Goal: Transaction & Acquisition: Purchase product/service

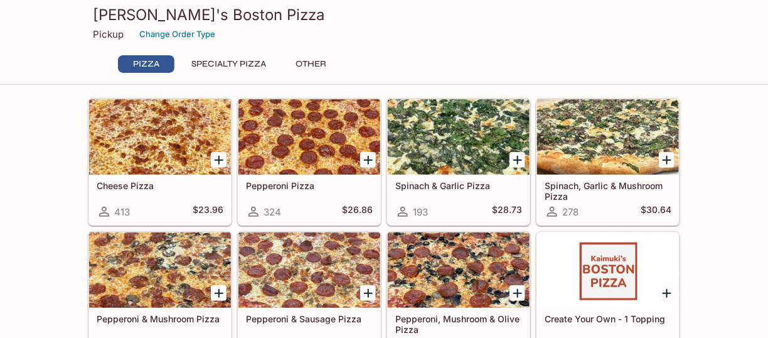
scroll to position [46, 0]
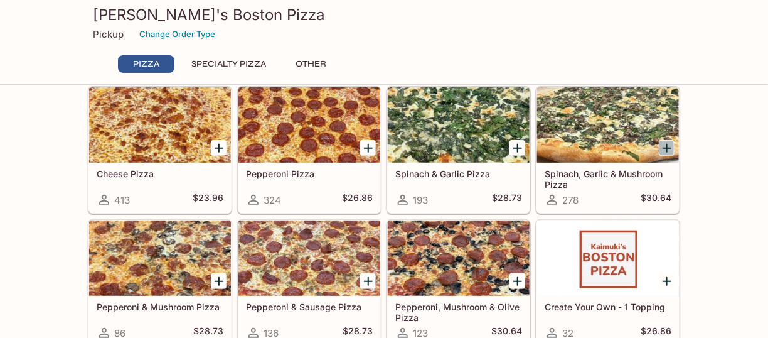
click at [666, 145] on icon "Add Spinach, Garlic & Mushroom Pizza" at bounding box center [667, 148] width 15 height 15
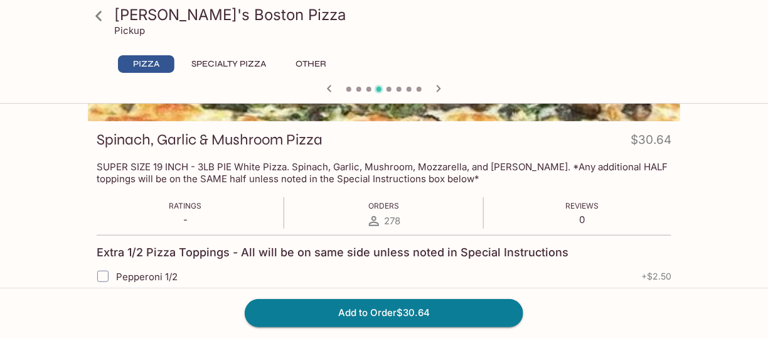
scroll to position [154, 0]
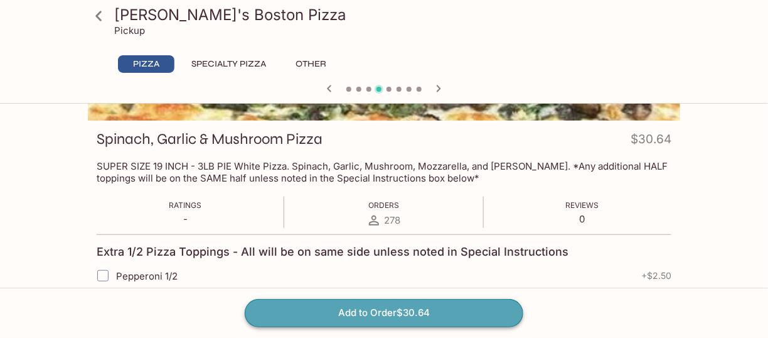
click at [392, 308] on button "Add to Order $30.64" at bounding box center [384, 313] width 279 height 28
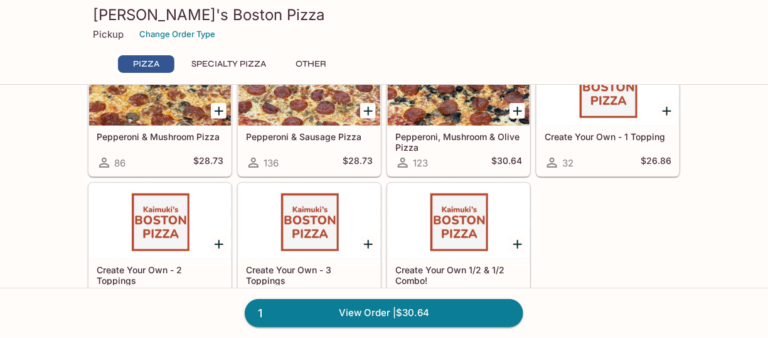
scroll to position [210, 0]
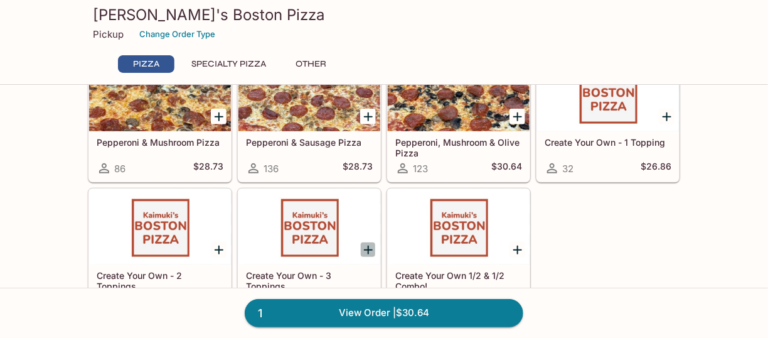
click at [363, 242] on icon "Add Create Your Own - 3 Toppings" at bounding box center [368, 249] width 15 height 15
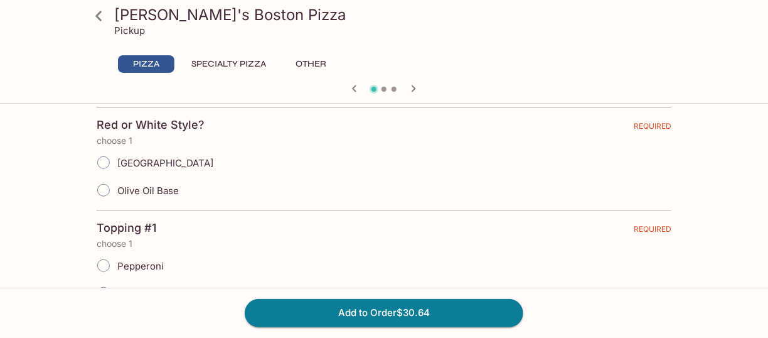
scroll to position [286, 0]
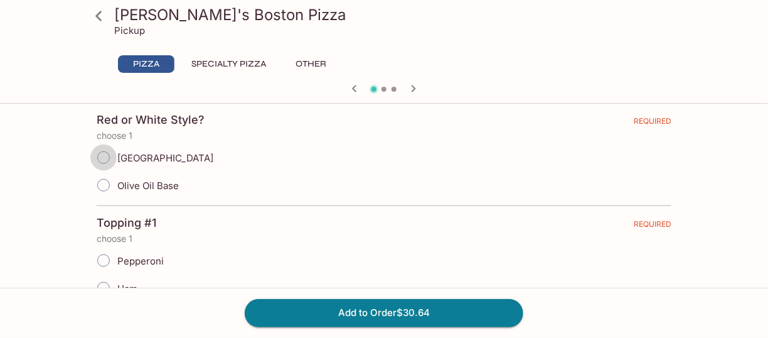
click at [105, 154] on input "Marinara Base" at bounding box center [103, 157] width 26 height 26
radio input "true"
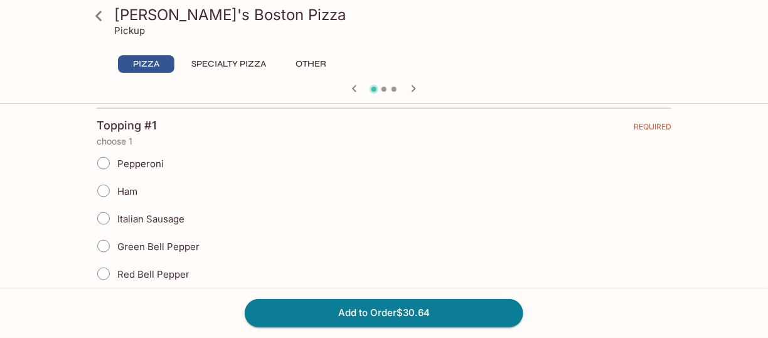
scroll to position [385, 0]
click at [102, 160] on input "Pepperoni" at bounding box center [103, 161] width 26 height 26
radio input "true"
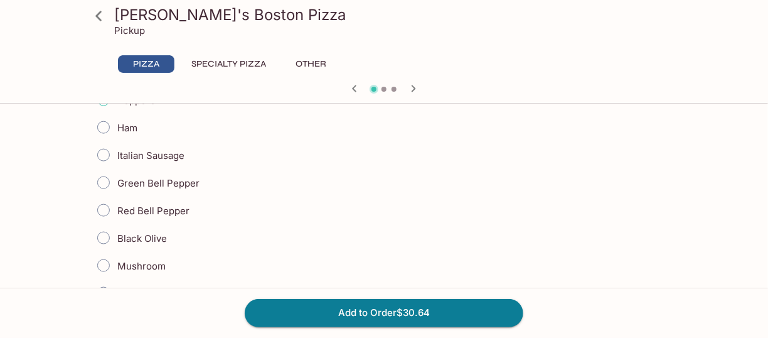
scroll to position [444, 0]
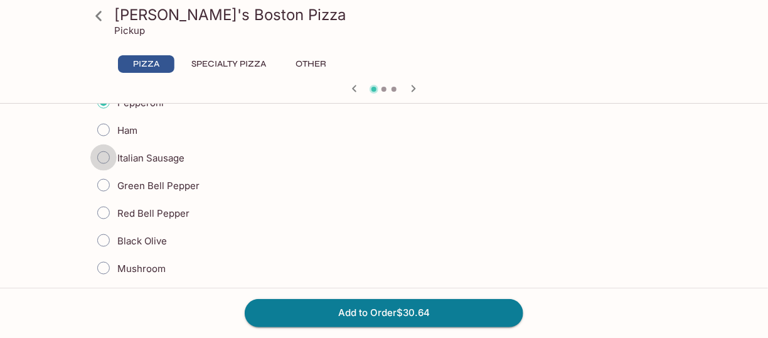
click at [104, 156] on input "Italian Sausage" at bounding box center [103, 157] width 26 height 26
radio input "true"
click at [103, 237] on input "Black Olive" at bounding box center [103, 240] width 26 height 26
radio input "true"
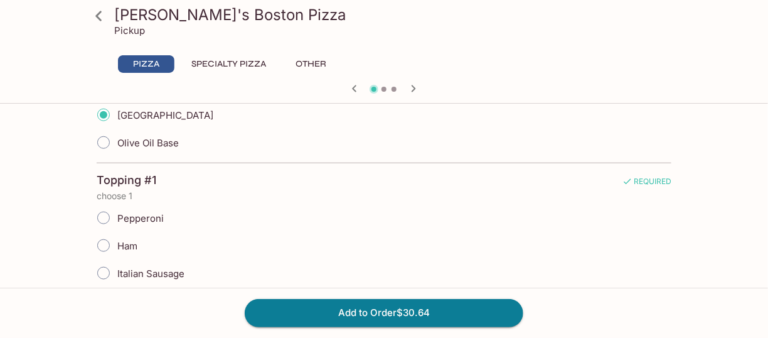
scroll to position [320, 0]
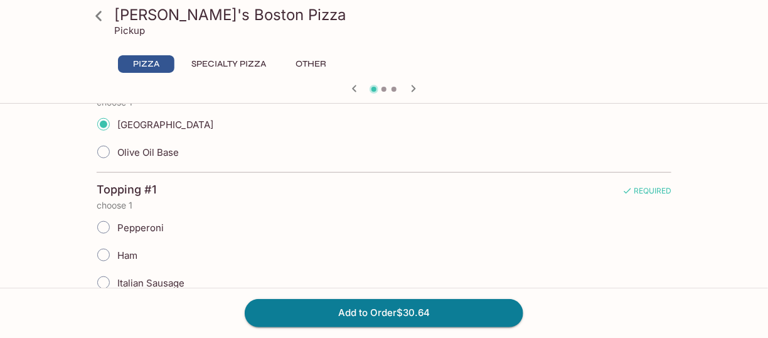
click at [103, 226] on input "Pepperoni" at bounding box center [103, 227] width 26 height 26
radio input "true"
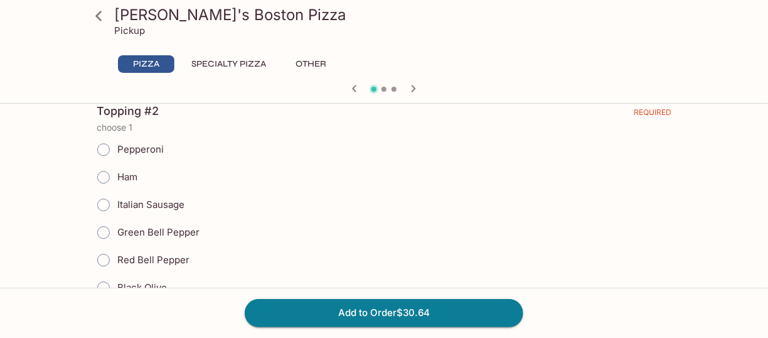
scroll to position [996, 0]
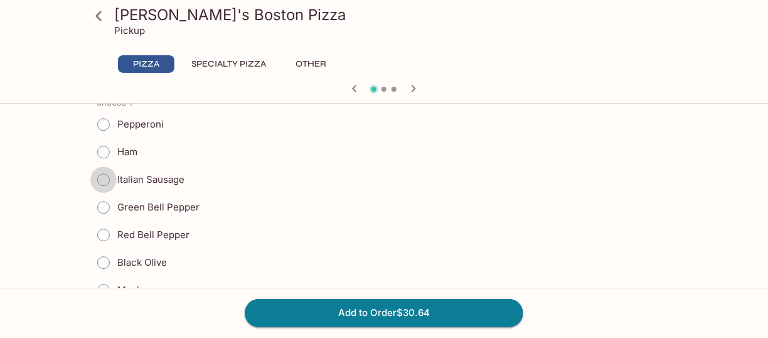
click at [105, 168] on input "Italian Sausage" at bounding box center [103, 179] width 26 height 26
radio input "true"
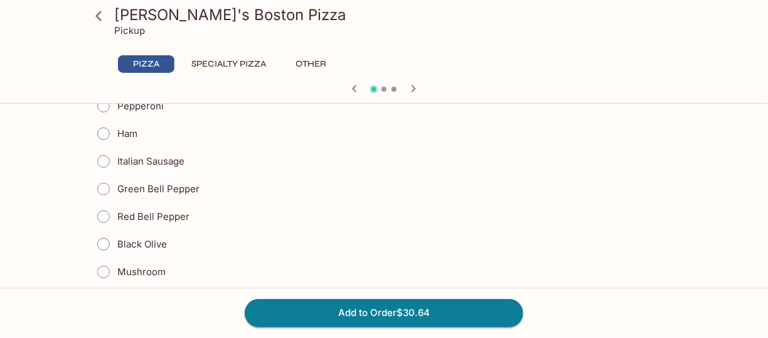
scroll to position [1603, 0]
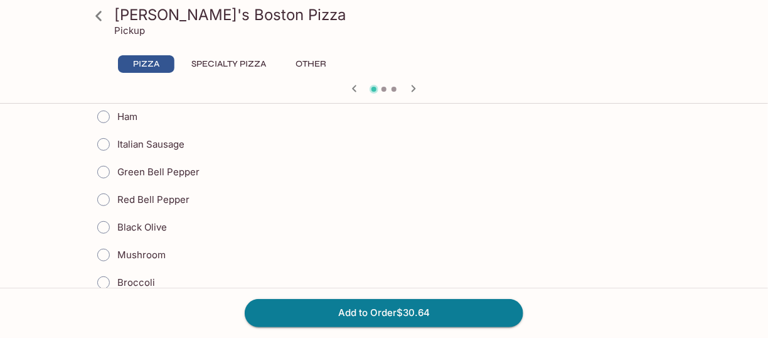
click at [104, 214] on input "Black Olive" at bounding box center [103, 227] width 26 height 26
radio input "true"
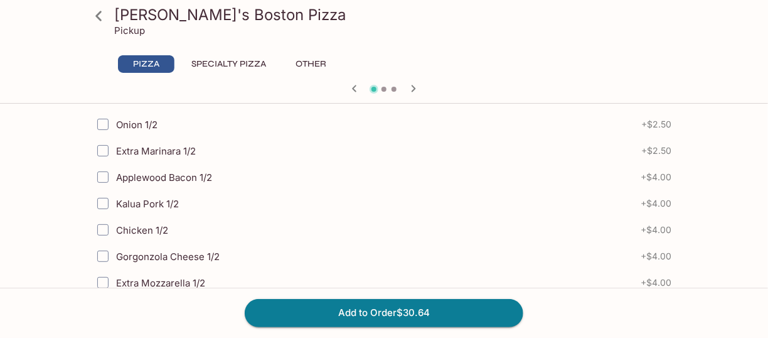
scroll to position [3167, 0]
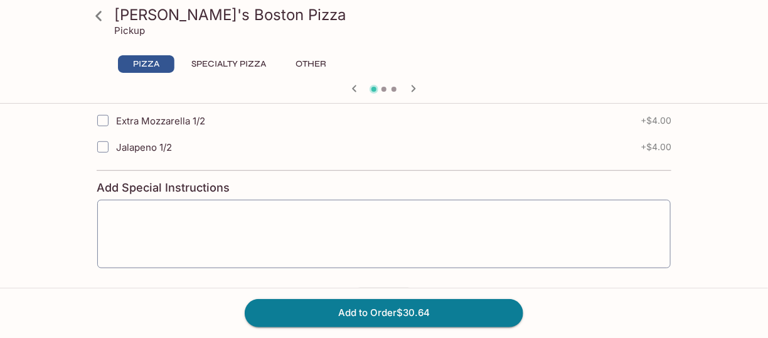
click at [409, 299] on icon "button" at bounding box center [408, 303] width 8 height 8
click at [359, 302] on icon "button" at bounding box center [361, 302] width 8 height 1
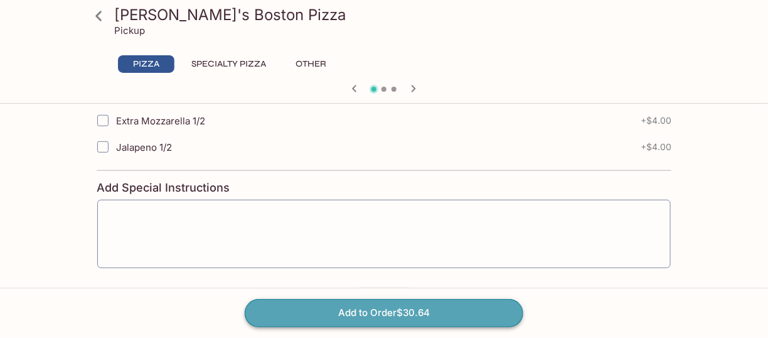
click at [436, 308] on button "Add to Order $30.64" at bounding box center [384, 313] width 279 height 28
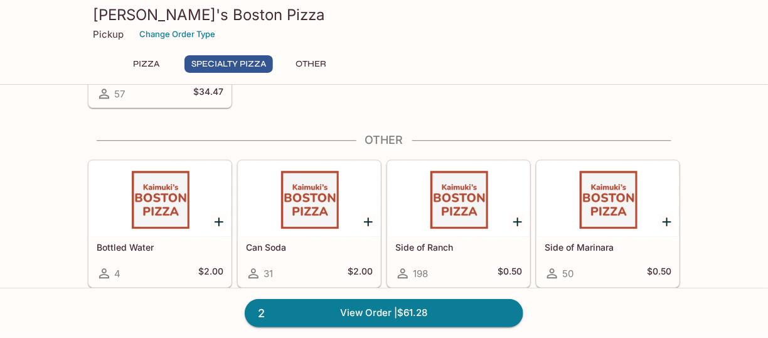
scroll to position [1002, 0]
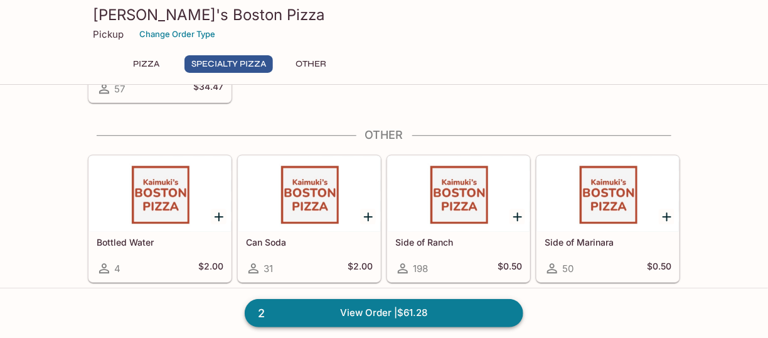
click at [363, 309] on link "2 View Order | $61.28" at bounding box center [384, 313] width 279 height 28
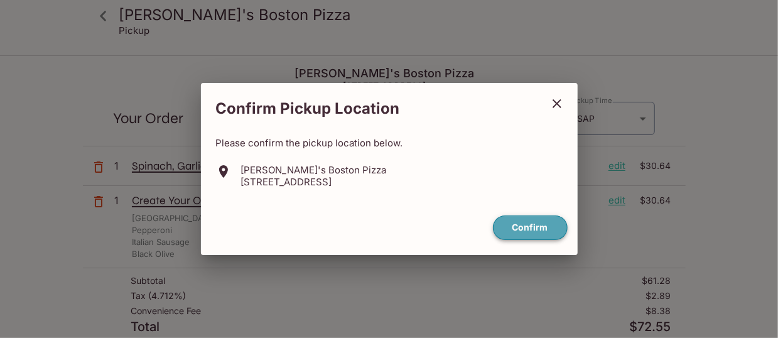
click at [529, 223] on button "Confirm" at bounding box center [530, 227] width 75 height 24
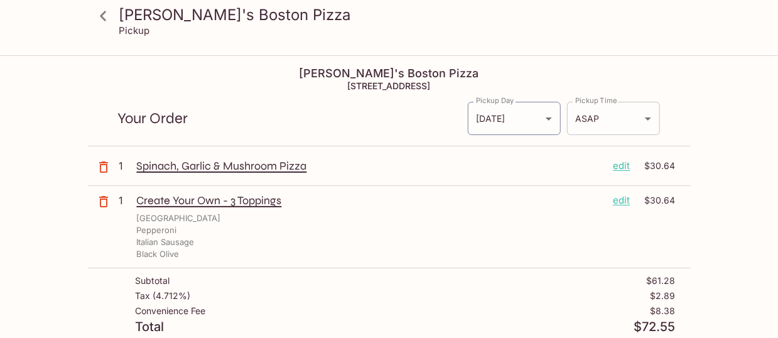
click at [642, 117] on body "Kaimuki's Boston Pizza Pickup Kaimuki's Boston Pizza 3506 Waialae Ave, Honolulu…" at bounding box center [389, 225] width 778 height 338
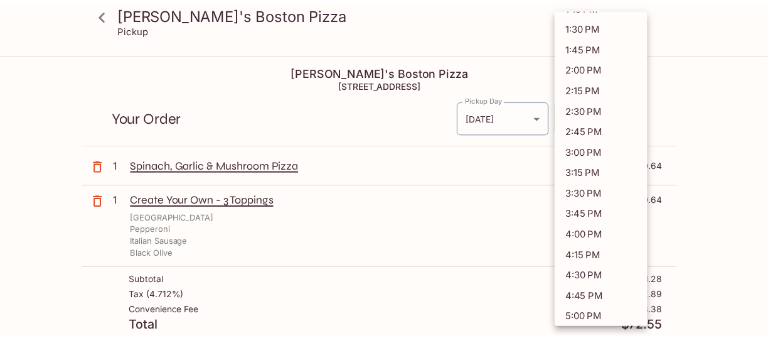
scroll to position [123, 0]
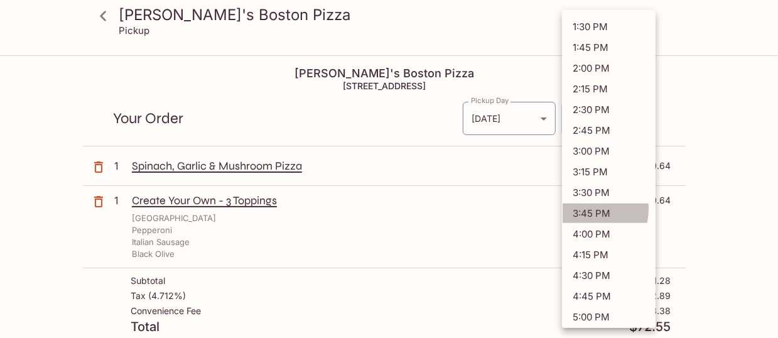
click at [586, 203] on li "3:45 PM" at bounding box center [609, 213] width 94 height 21
type input "2025-10-12T01:45:38.000000Z"
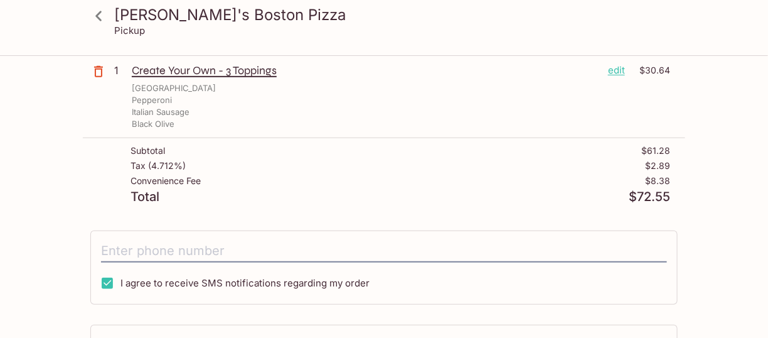
scroll to position [134, 0]
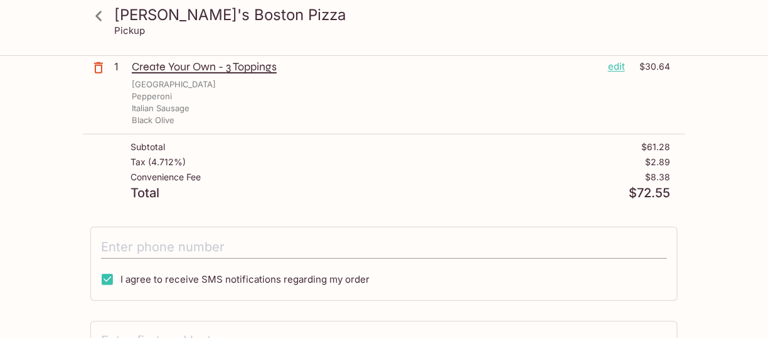
click at [409, 245] on input "tel" at bounding box center [384, 247] width 566 height 24
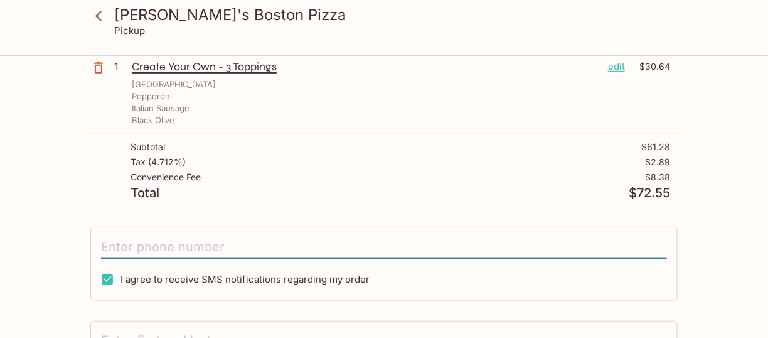
type input "(808) 383-3225"
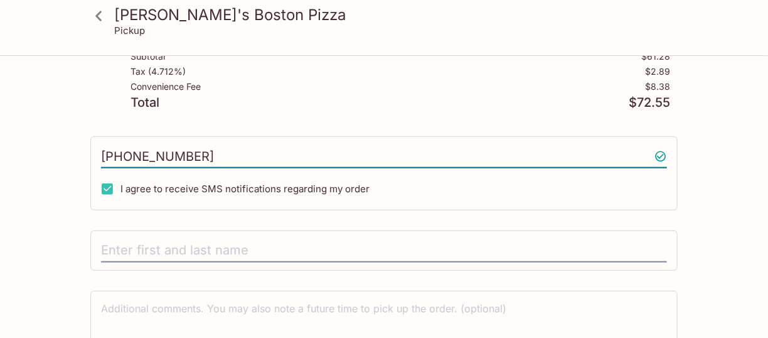
scroll to position [231, 0]
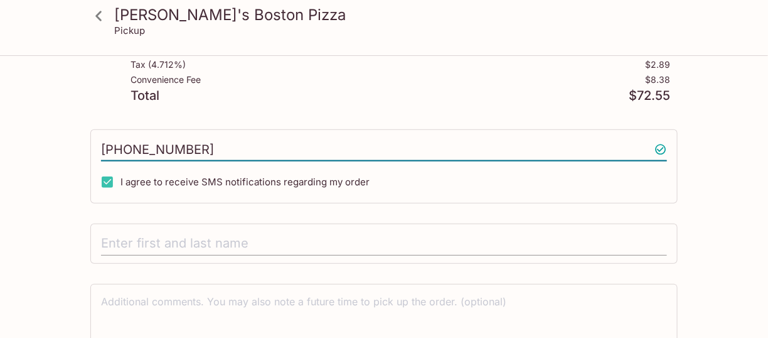
click at [222, 239] on input "text" at bounding box center [384, 244] width 566 height 24
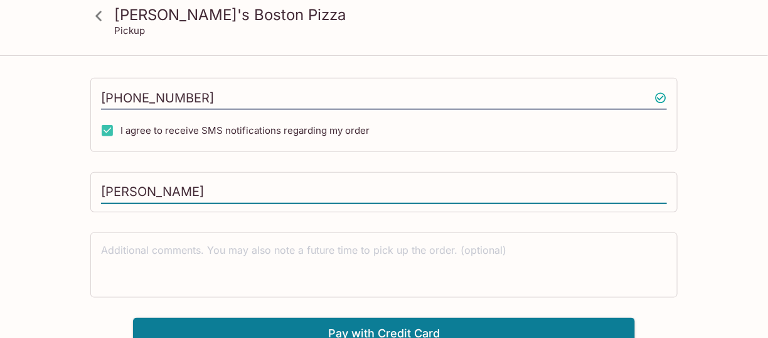
scroll to position [289, 0]
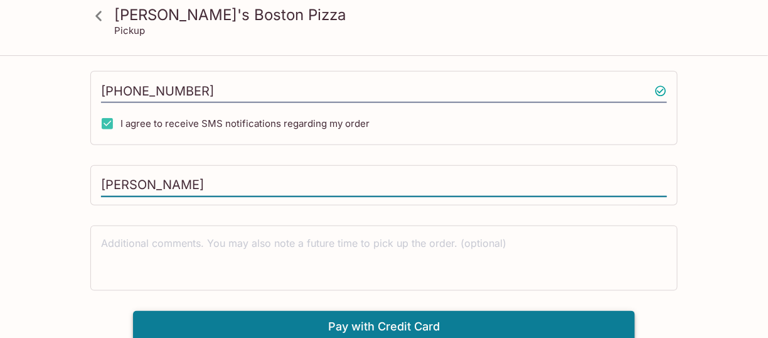
type input "Jeffrey Young"
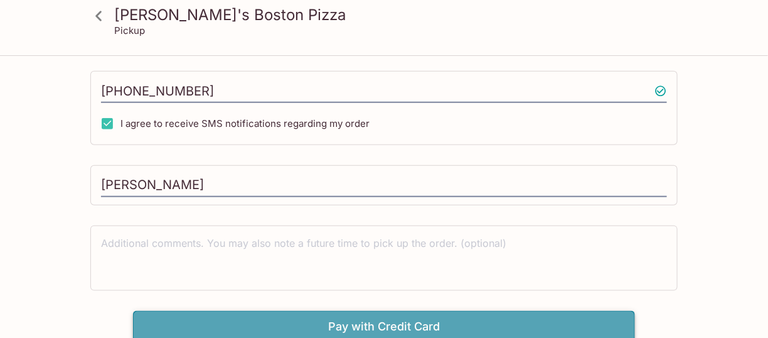
click at [380, 320] on button "Pay with Credit Card" at bounding box center [384, 326] width 502 height 31
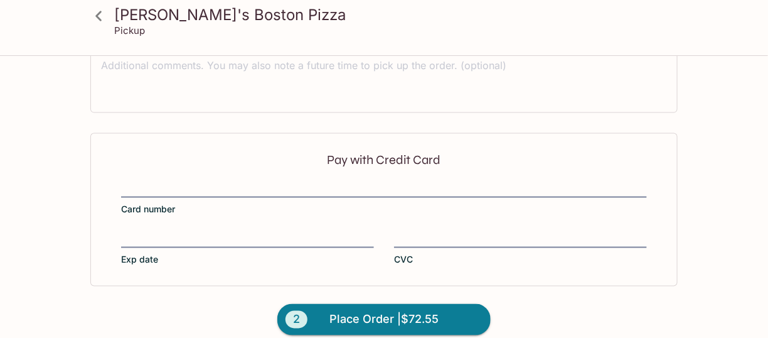
scroll to position [478, 0]
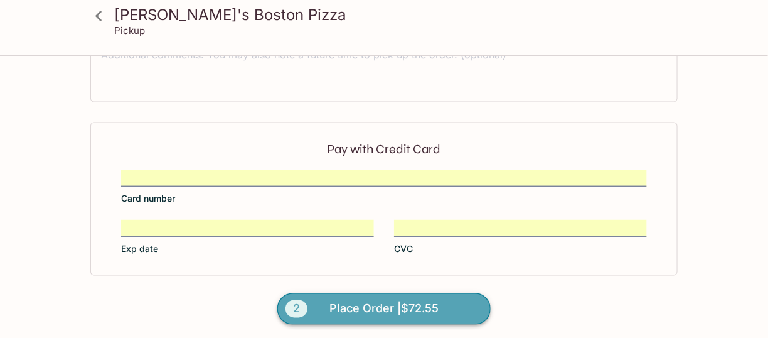
click at [377, 302] on span "Place Order | $72.55" at bounding box center [384, 309] width 109 height 20
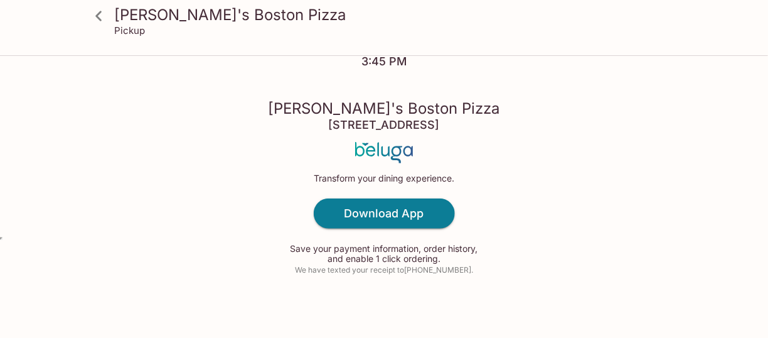
scroll to position [117, 0]
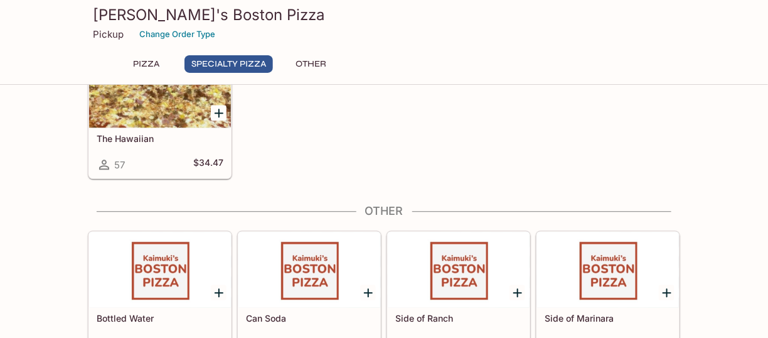
scroll to position [939, 0]
